Goal: Obtain resource: Download file/media

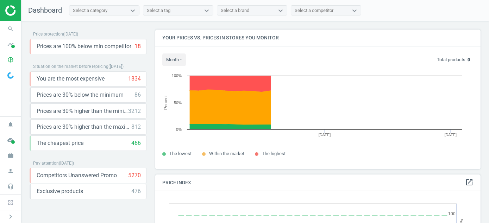
scroll to position [172, 331]
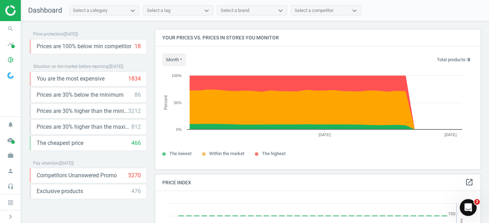
click at [470, 207] on icon "Open Intercom Messenger" at bounding box center [468, 208] width 12 height 12
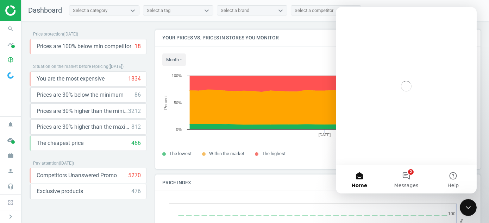
scroll to position [0, 0]
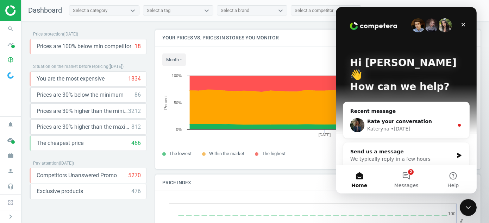
click at [472, 203] on div "Close Intercom Messenger" at bounding box center [467, 207] width 17 height 17
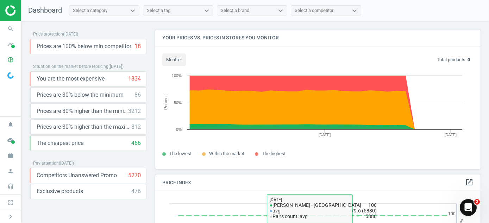
scroll to position [35, 0]
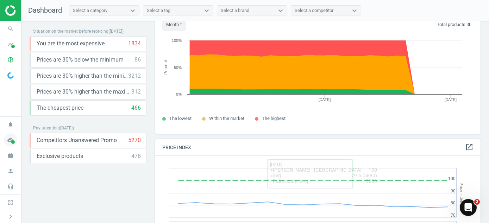
click at [15, 143] on icon "cloud_done" at bounding box center [10, 139] width 13 height 13
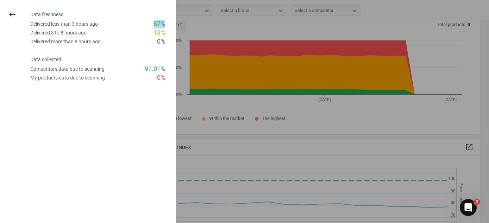
drag, startPoint x: 152, startPoint y: 23, endPoint x: 173, endPoint y: 25, distance: 21.2
click at [173, 25] on div "Delivered less than 3 hours ago 87 %" at bounding box center [102, 24] width 145 height 9
drag, startPoint x: 173, startPoint y: 25, endPoint x: 381, endPoint y: 129, distance: 232.3
click at [381, 129] on div at bounding box center [244, 111] width 489 height 223
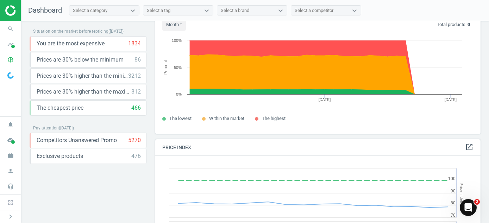
scroll to position [246, 0]
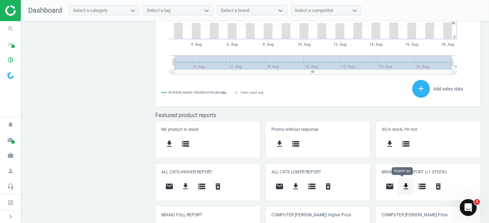
click at [401, 186] on icon "get_app" at bounding box center [405, 186] width 8 height 8
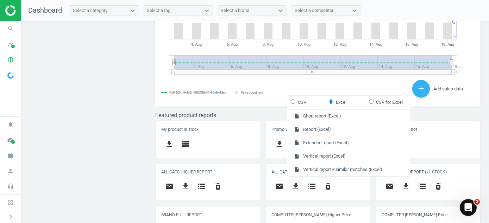
click at [65, 117] on div "Price protection ( 18.08.25 ) Prices are 100% below min competitor 18 keyboard_…" at bounding box center [255, 123] width 468 height 205
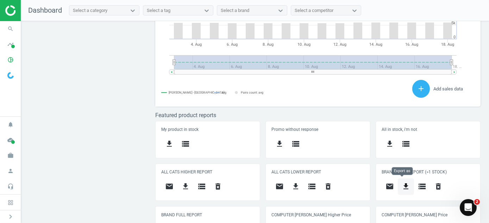
click at [405, 186] on icon "get_app" at bounding box center [405, 186] width 8 height 8
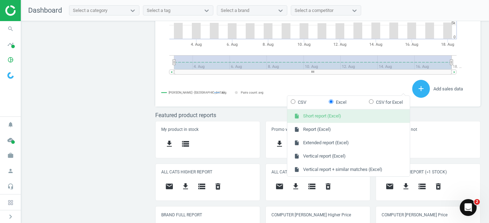
click at [327, 118] on button "insert_drive_file Short report (Excel)" at bounding box center [348, 116] width 122 height 13
